Goal: Navigation & Orientation: Find specific page/section

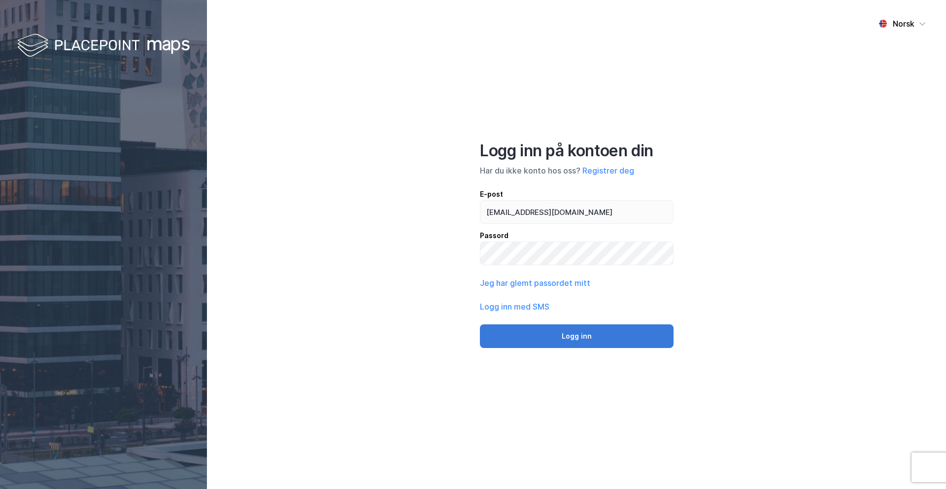
click at [533, 336] on button "Logg inn" at bounding box center [577, 336] width 194 height 24
